Goal: Navigation & Orientation: Find specific page/section

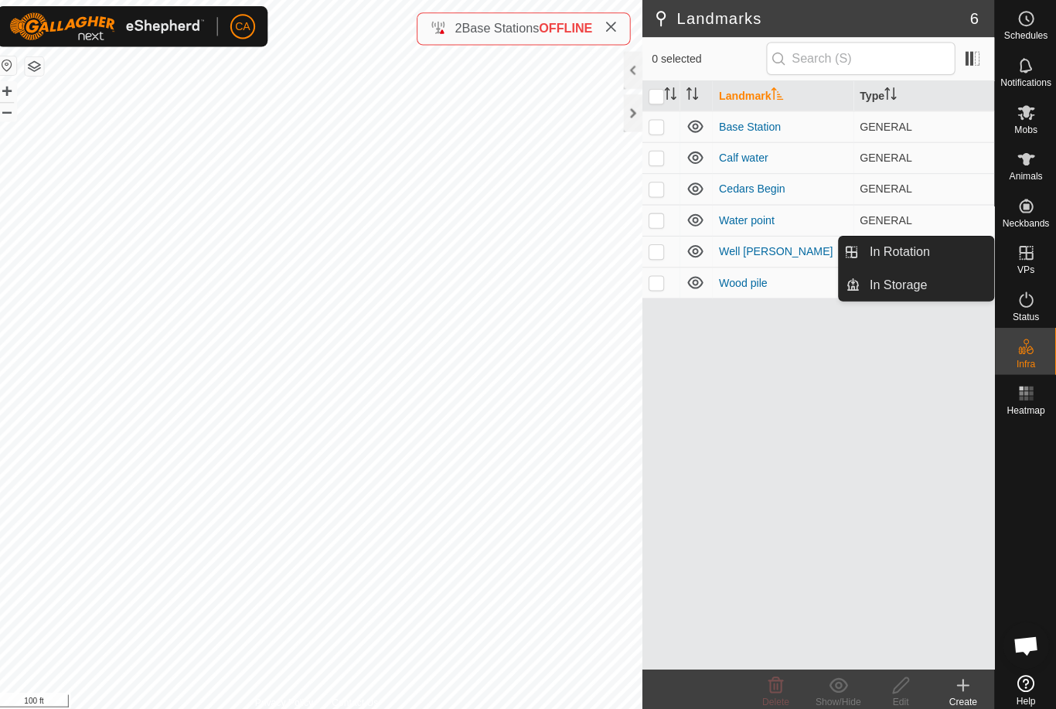
click at [957, 241] on link "In Rotation" at bounding box center [928, 249] width 132 height 31
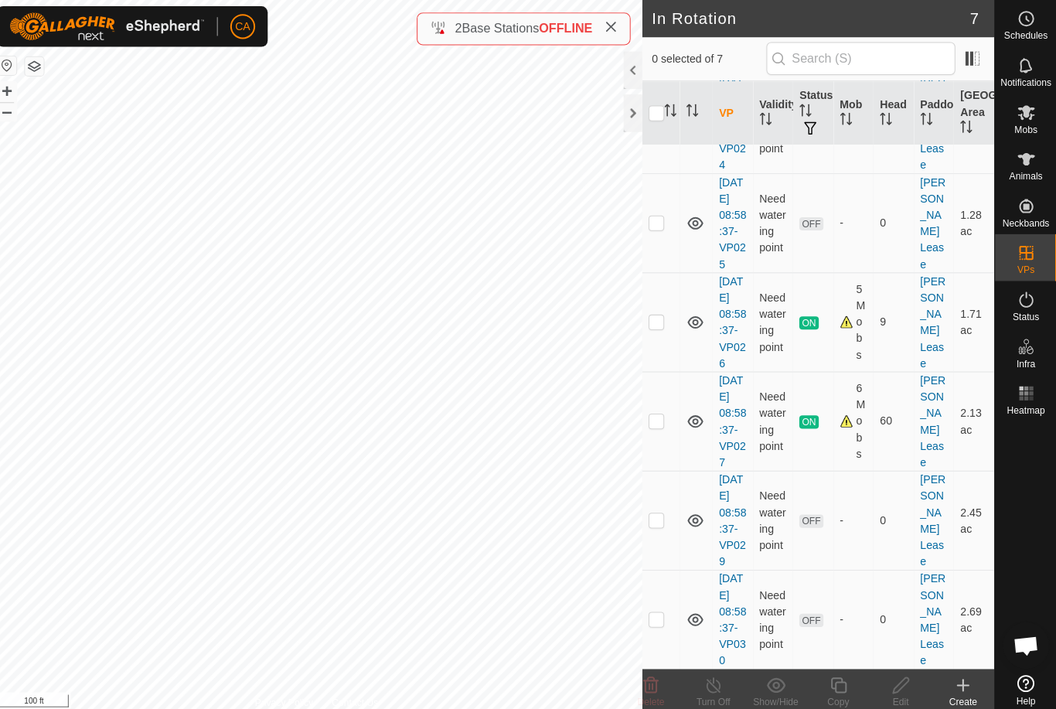
scroll to position [110, 0]
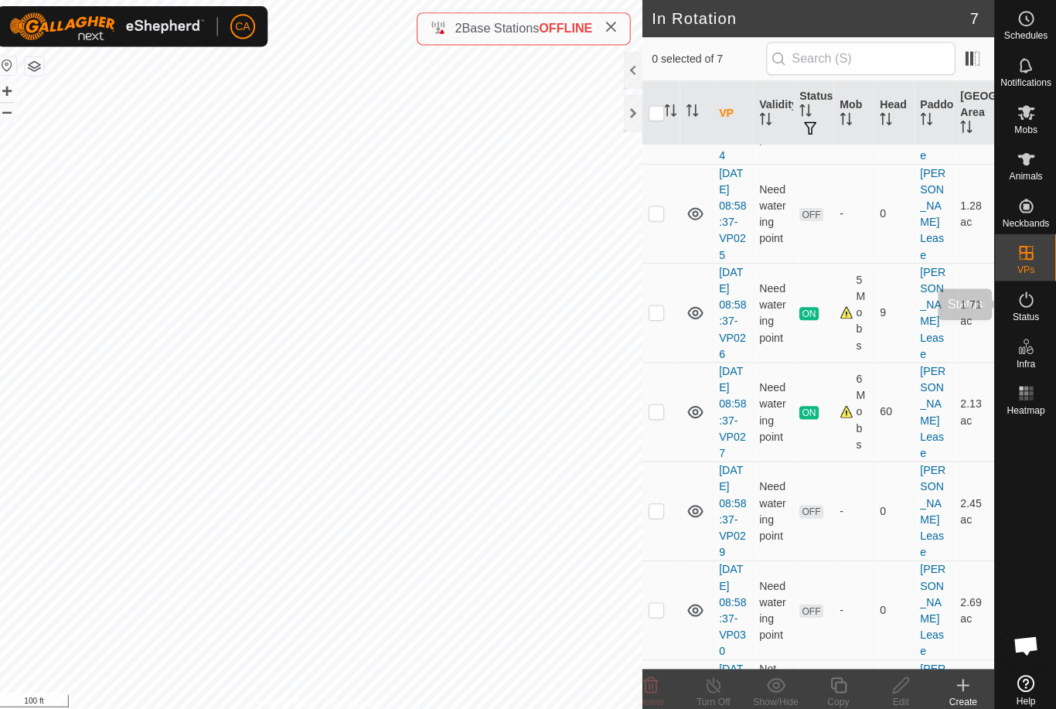
click at [1018, 305] on icon at bounding box center [1026, 297] width 19 height 19
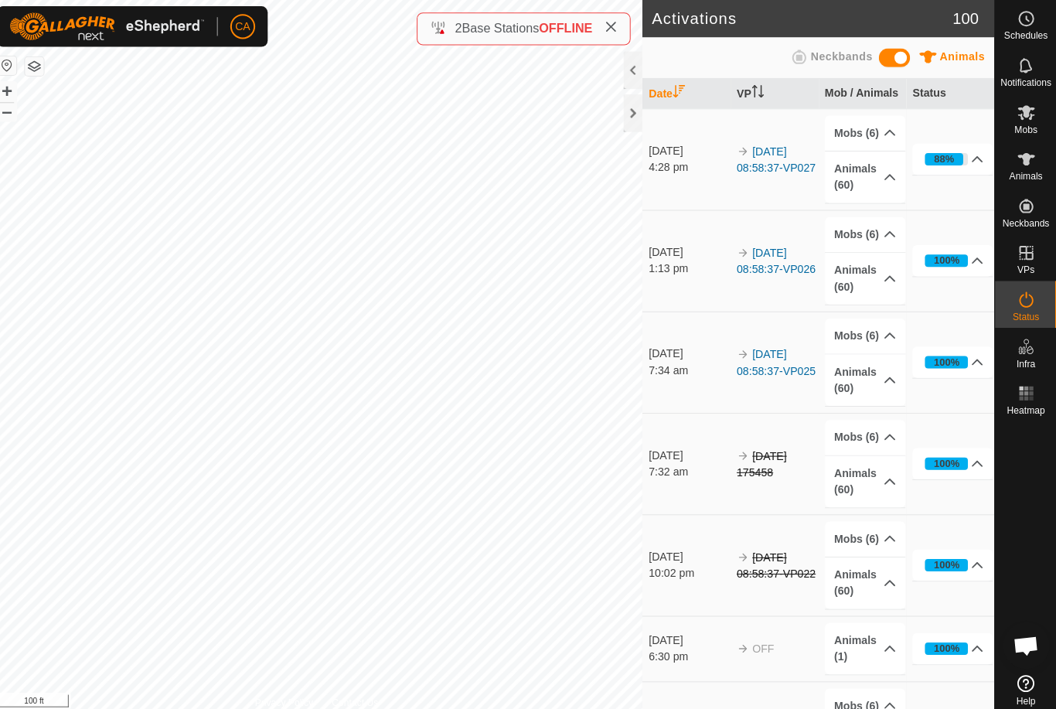
click at [1029, 312] on span "Status" at bounding box center [1025, 313] width 26 height 9
click at [873, 170] on p-accordion-header "Animals (60)" at bounding box center [867, 175] width 80 height 51
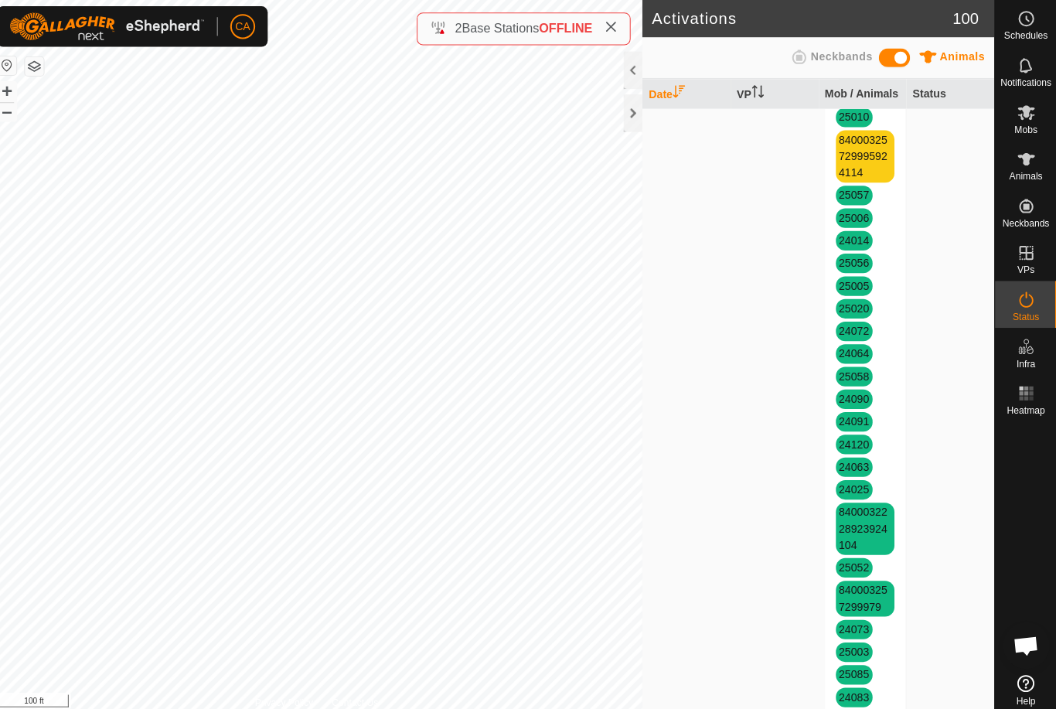
scroll to position [909, 0]
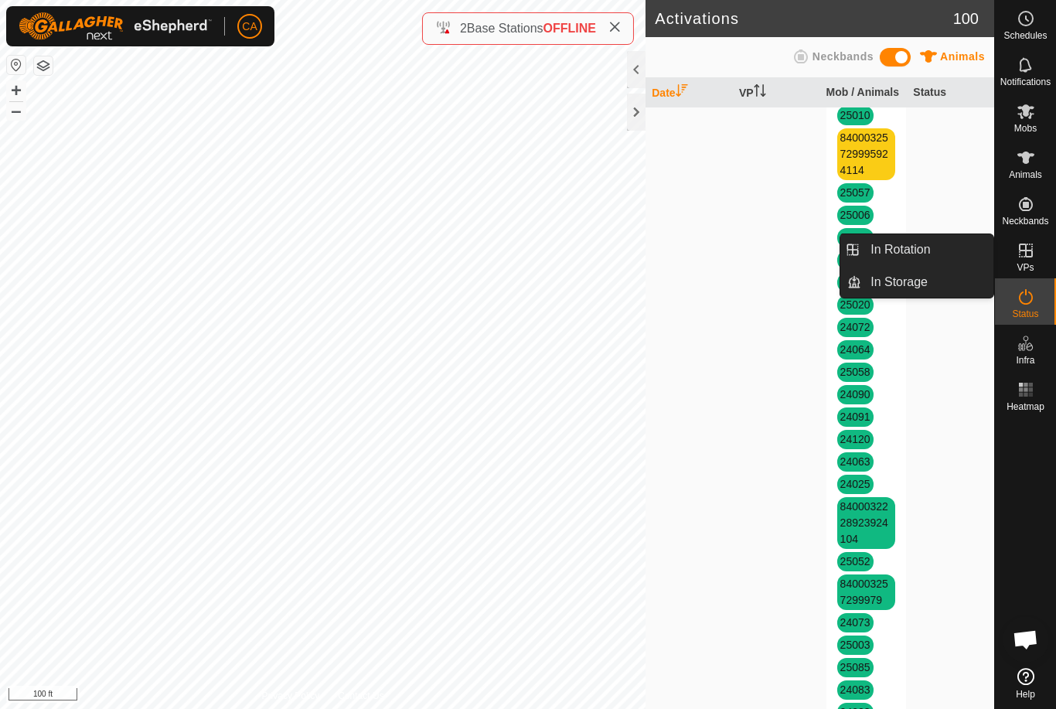
click at [951, 253] on link "In Rotation" at bounding box center [928, 249] width 132 height 31
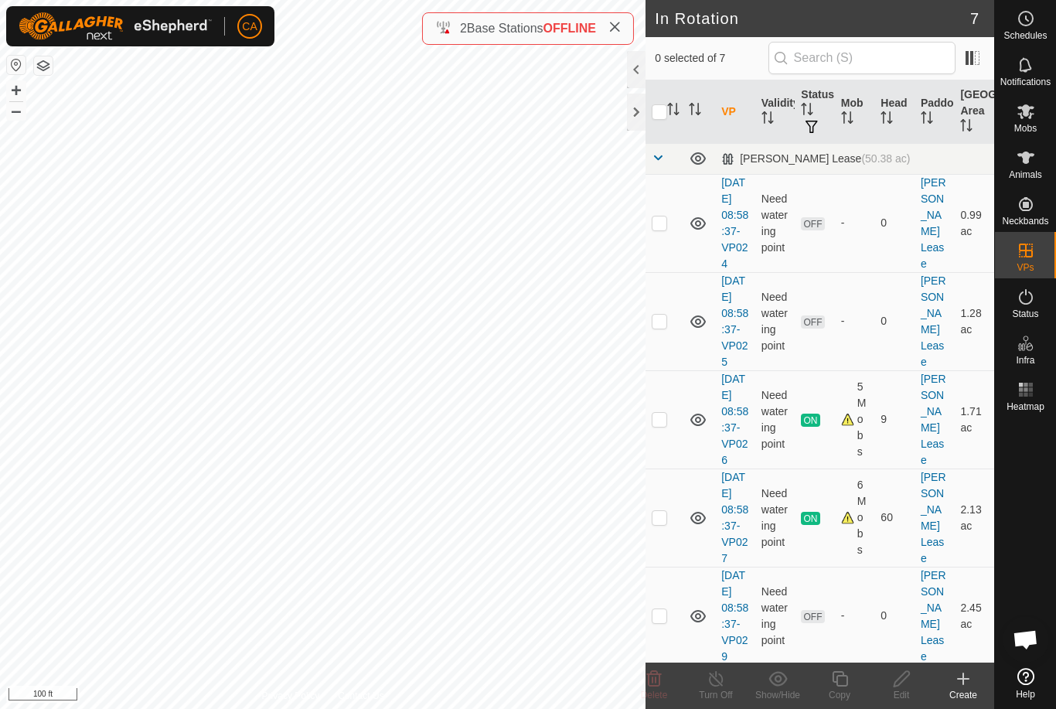
click at [643, 117] on div at bounding box center [636, 112] width 19 height 37
